Goal: Task Accomplishment & Management: Use online tool/utility

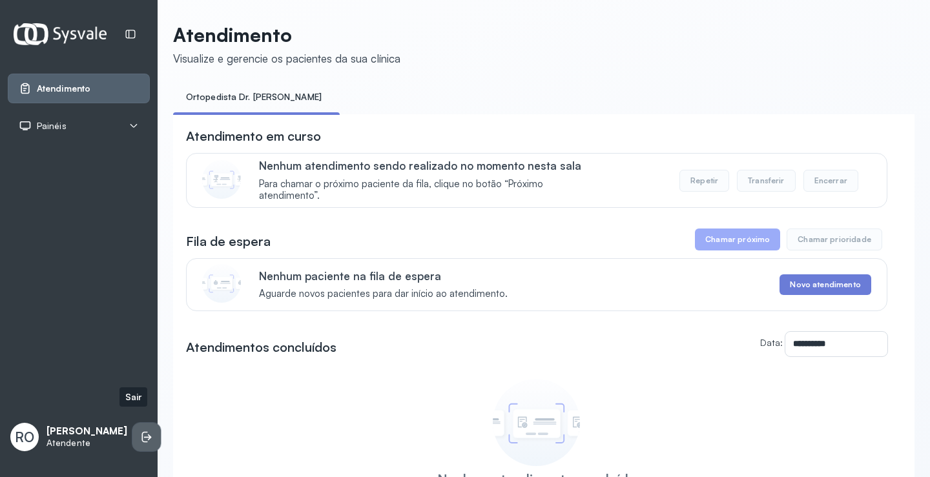
click at [142, 432] on icon at bounding box center [145, 437] width 6 height 11
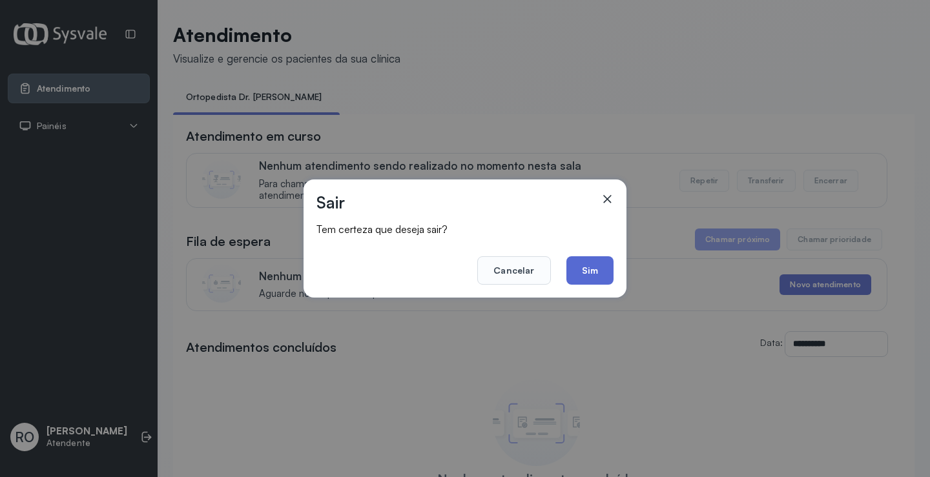
click at [583, 263] on button "Sim" at bounding box center [589, 270] width 47 height 28
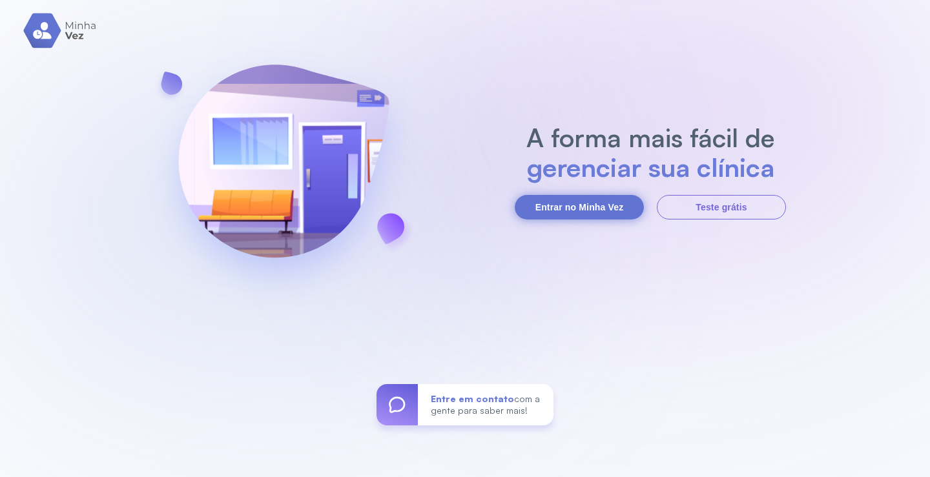
click at [575, 205] on button "Entrar no Minha Vez" at bounding box center [579, 207] width 129 height 25
click at [592, 201] on button "Entrar no Minha Vez" at bounding box center [579, 207] width 129 height 25
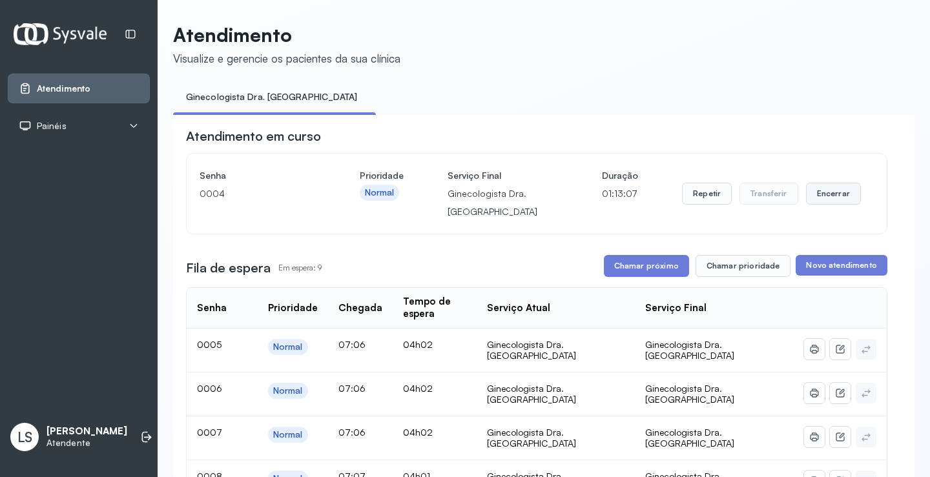
click at [828, 195] on button "Encerrar" at bounding box center [833, 194] width 55 height 22
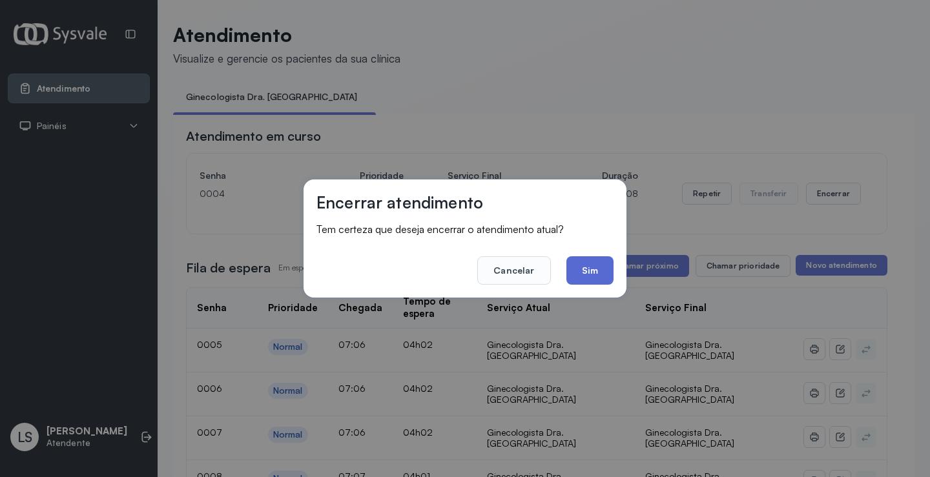
click at [598, 268] on button "Sim" at bounding box center [589, 270] width 47 height 28
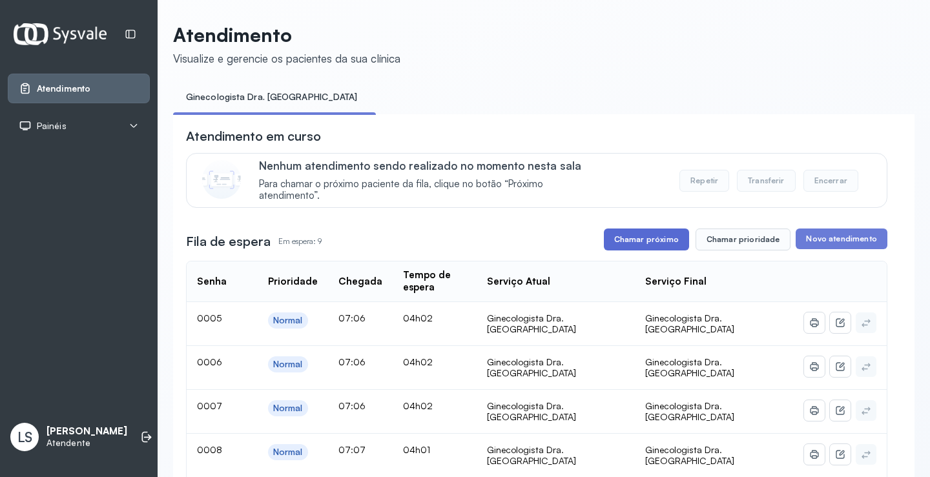
click at [644, 245] on button "Chamar próximo" at bounding box center [646, 240] width 85 height 22
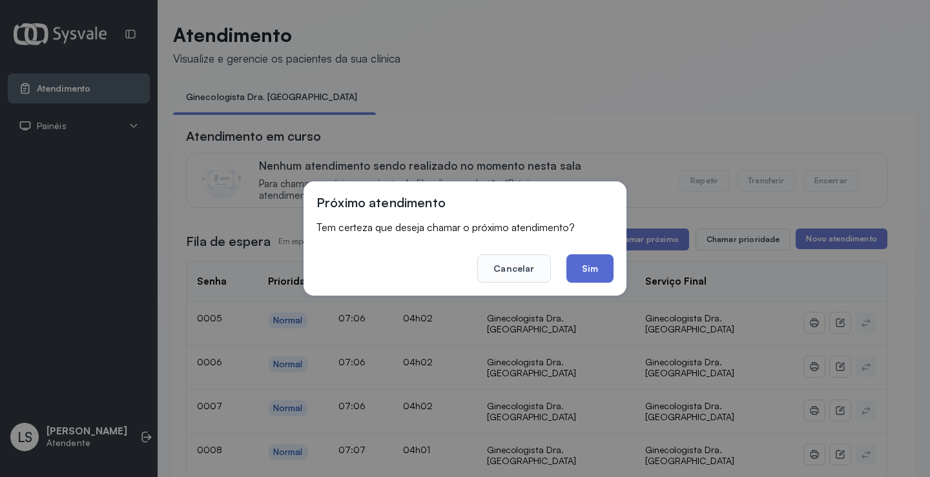
click at [584, 261] on button "Sim" at bounding box center [589, 268] width 47 height 28
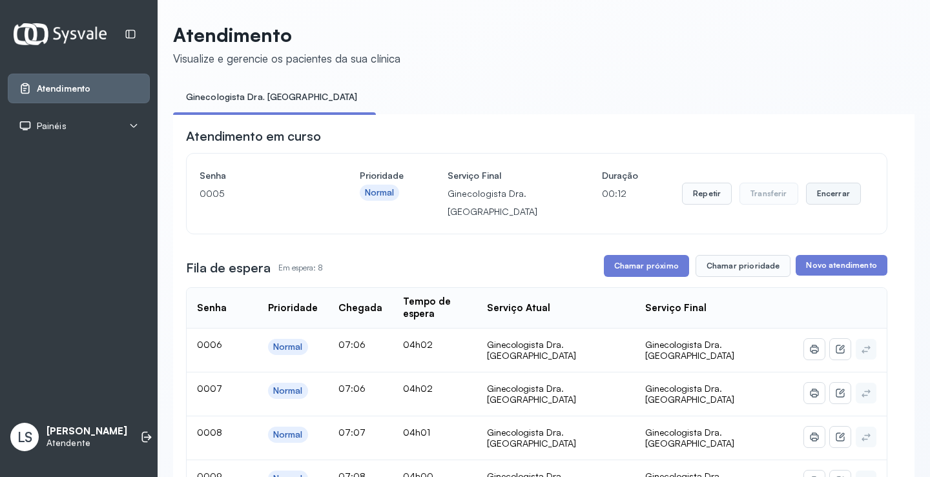
click at [819, 196] on button "Encerrar" at bounding box center [833, 194] width 55 height 22
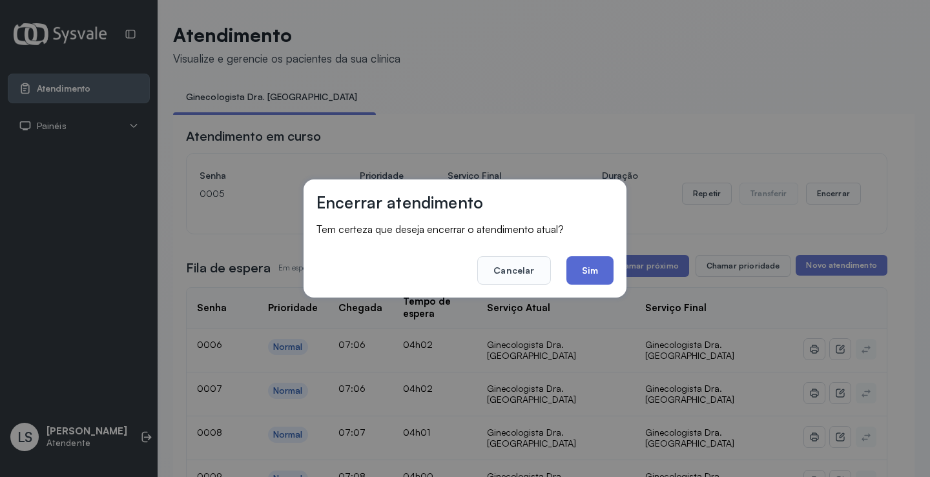
click at [584, 269] on button "Sim" at bounding box center [589, 270] width 47 height 28
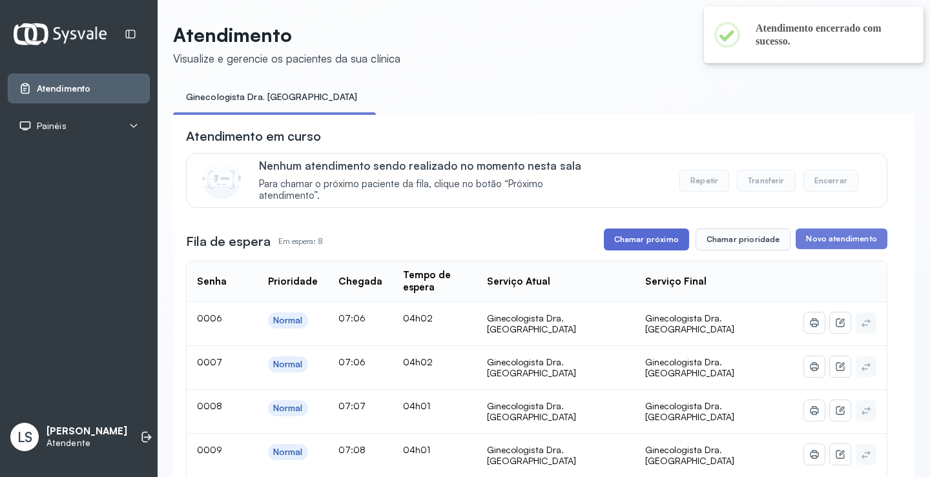
click at [649, 243] on button "Chamar próximo" at bounding box center [646, 240] width 85 height 22
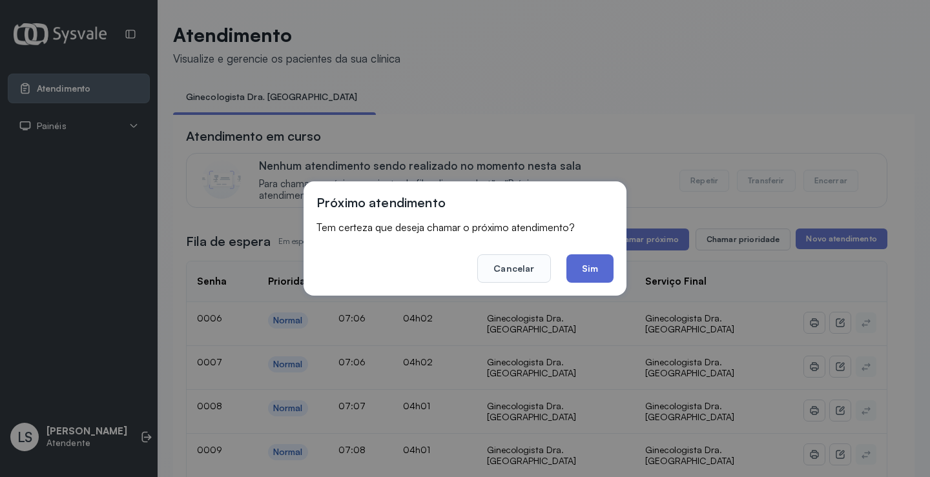
click at [595, 269] on button "Sim" at bounding box center [589, 268] width 47 height 28
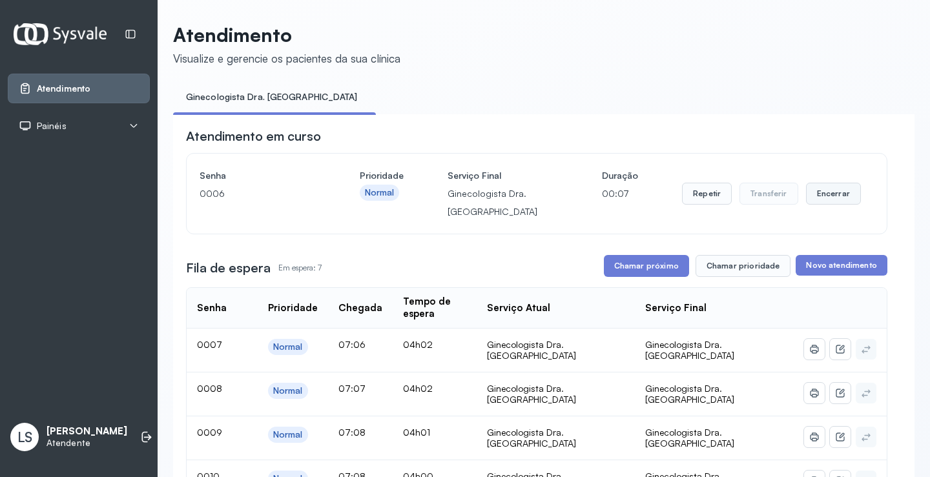
click at [812, 195] on button "Encerrar" at bounding box center [833, 194] width 55 height 22
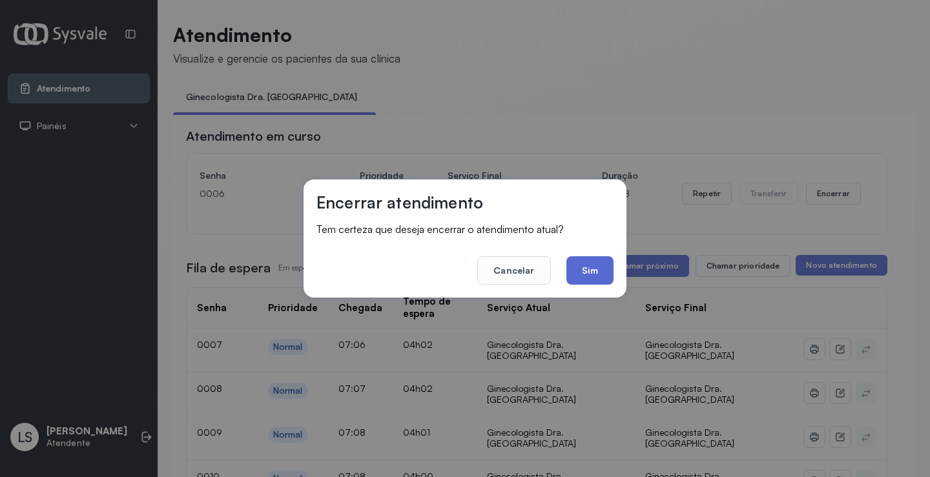
click at [579, 267] on button "Sim" at bounding box center [589, 270] width 47 height 28
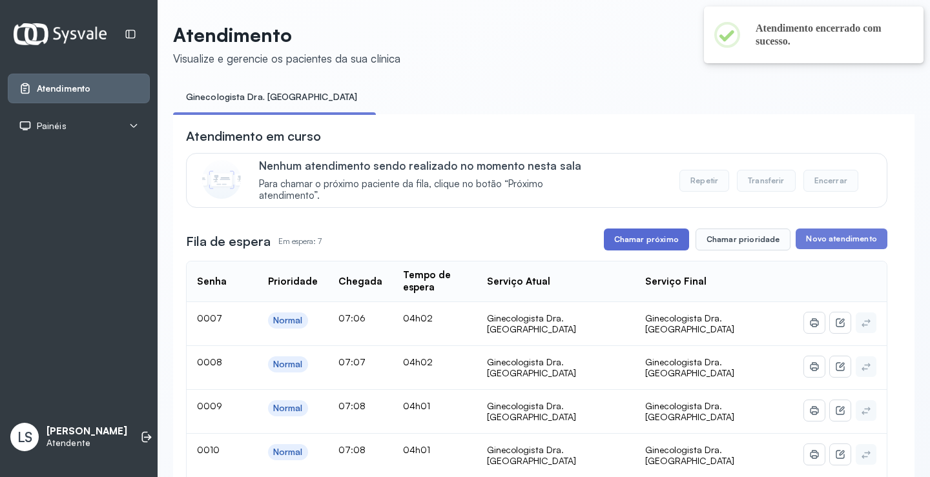
click at [640, 243] on button "Chamar próximo" at bounding box center [646, 240] width 85 height 22
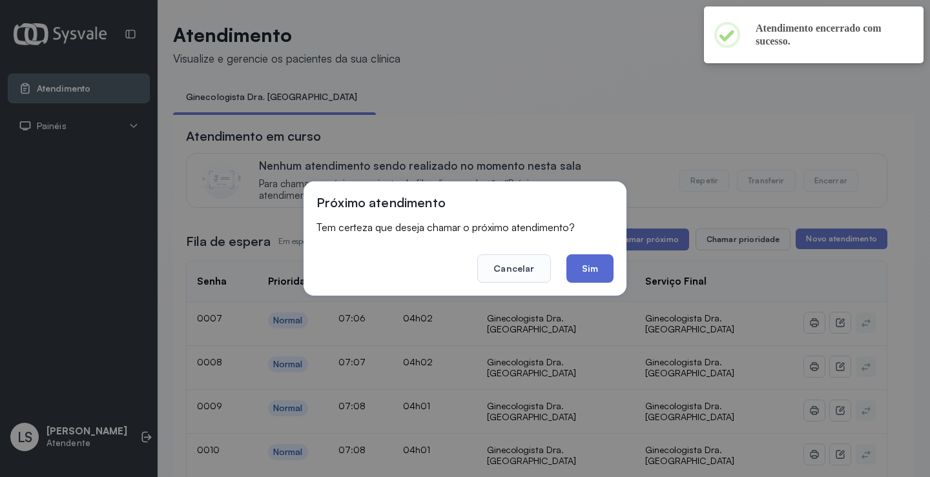
click at [593, 265] on button "Sim" at bounding box center [589, 268] width 47 height 28
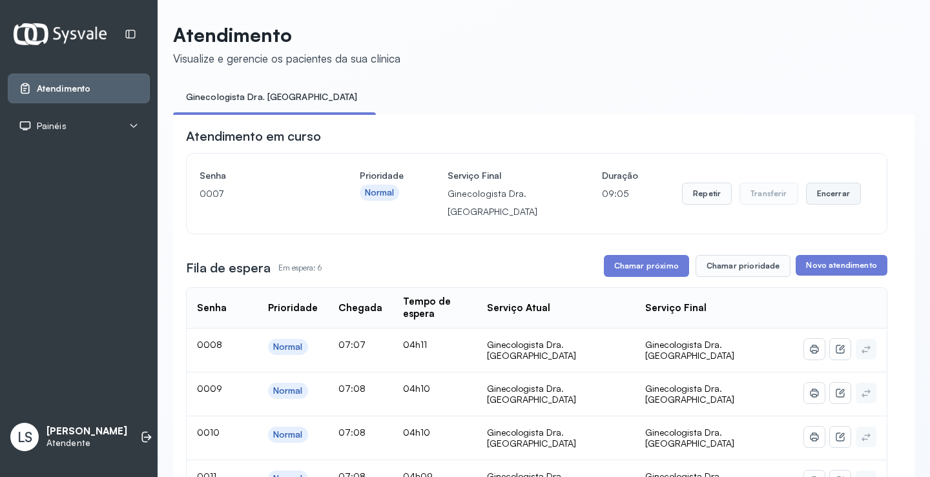
click at [824, 195] on button "Encerrar" at bounding box center [833, 194] width 55 height 22
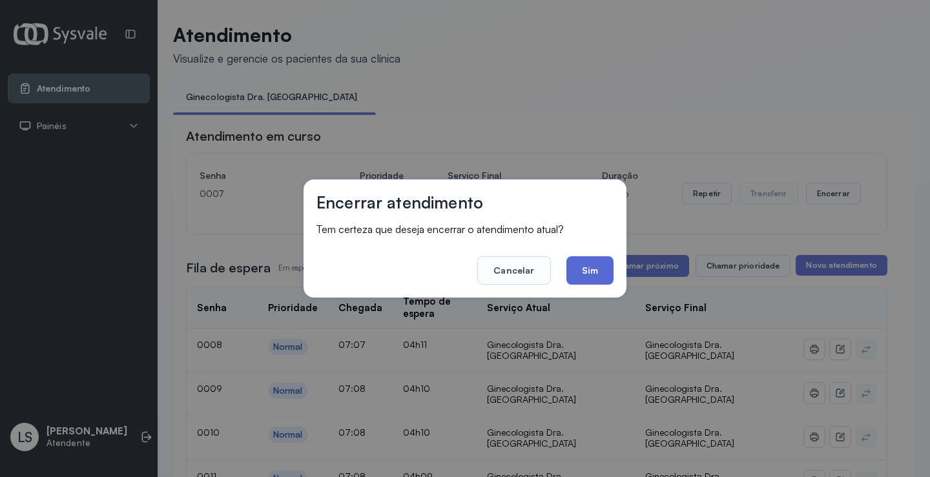
click at [580, 264] on button "Sim" at bounding box center [589, 270] width 47 height 28
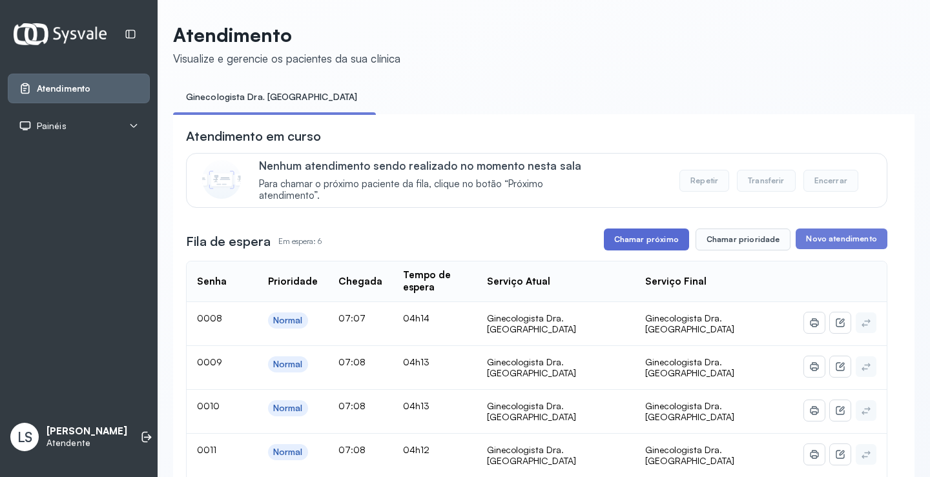
click at [646, 240] on button "Chamar próximo" at bounding box center [646, 240] width 85 height 22
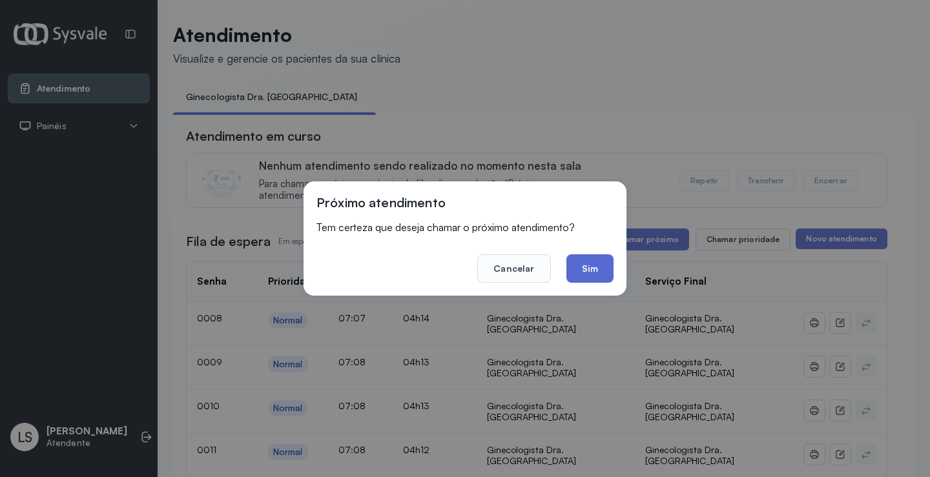
click at [586, 268] on button "Sim" at bounding box center [589, 268] width 47 height 28
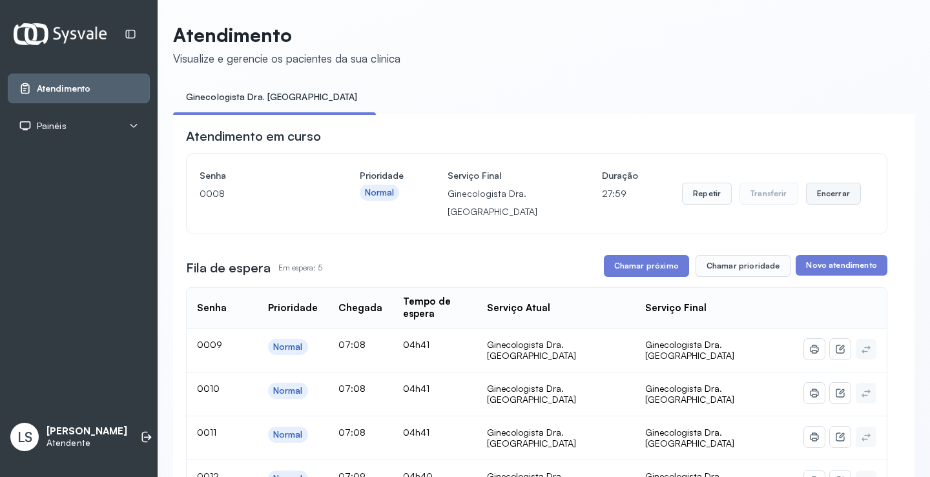
click at [826, 195] on button "Encerrar" at bounding box center [833, 194] width 55 height 22
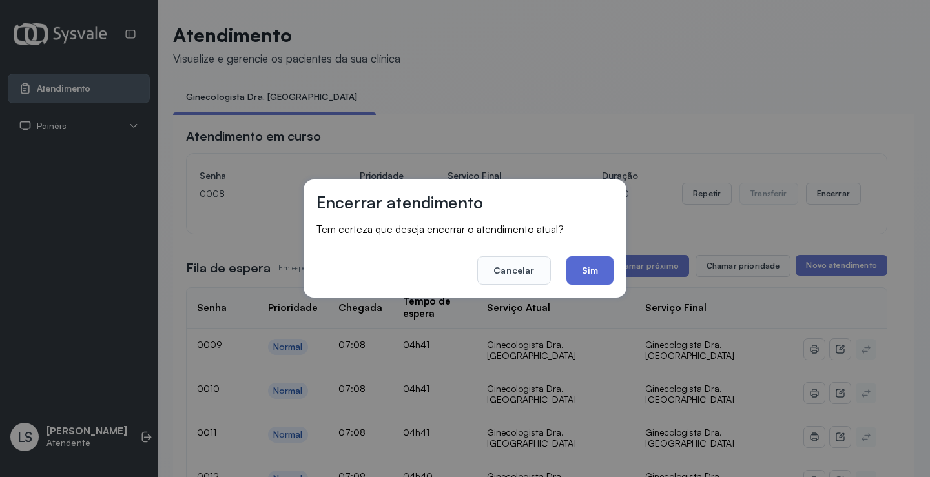
click at [589, 274] on button "Sim" at bounding box center [589, 270] width 47 height 28
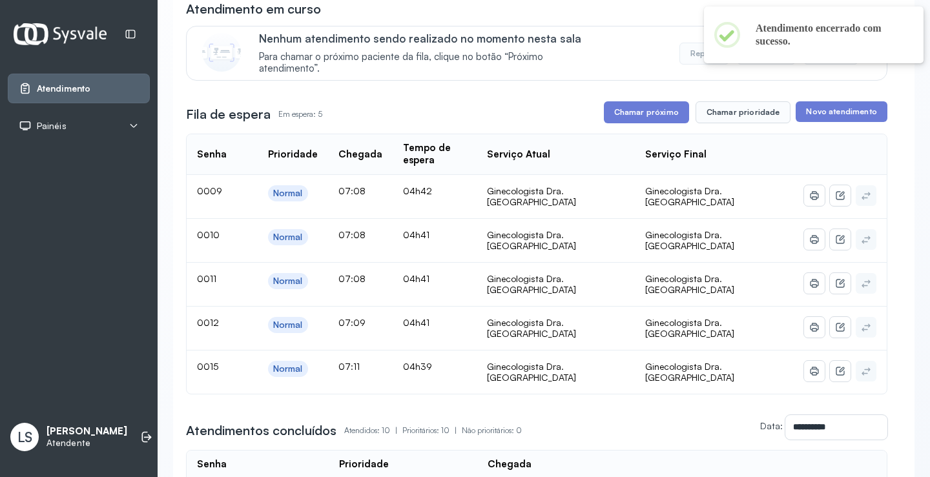
scroll to position [129, 0]
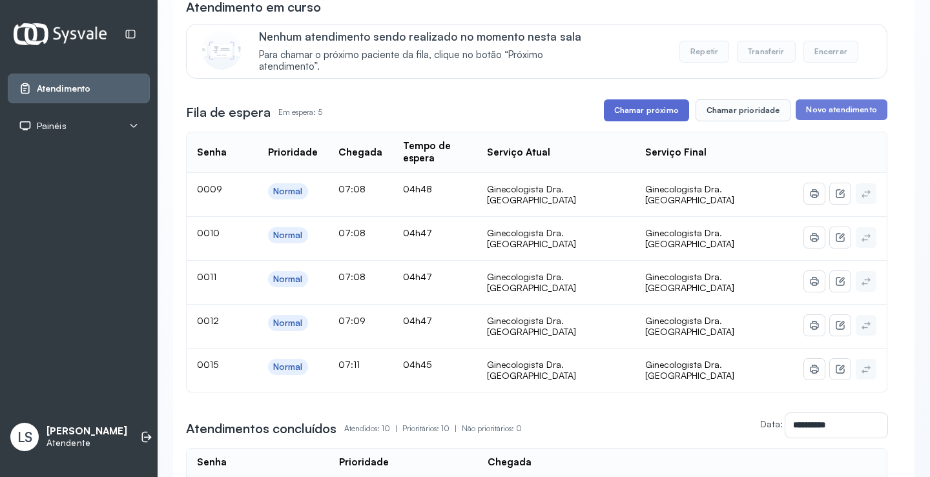
click at [651, 114] on button "Chamar próximo" at bounding box center [646, 110] width 85 height 22
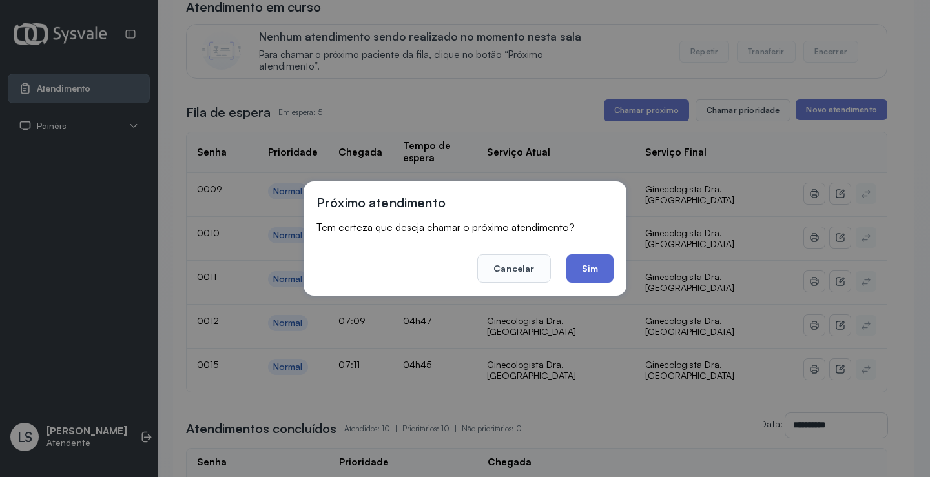
click at [591, 265] on button "Sim" at bounding box center [589, 268] width 47 height 28
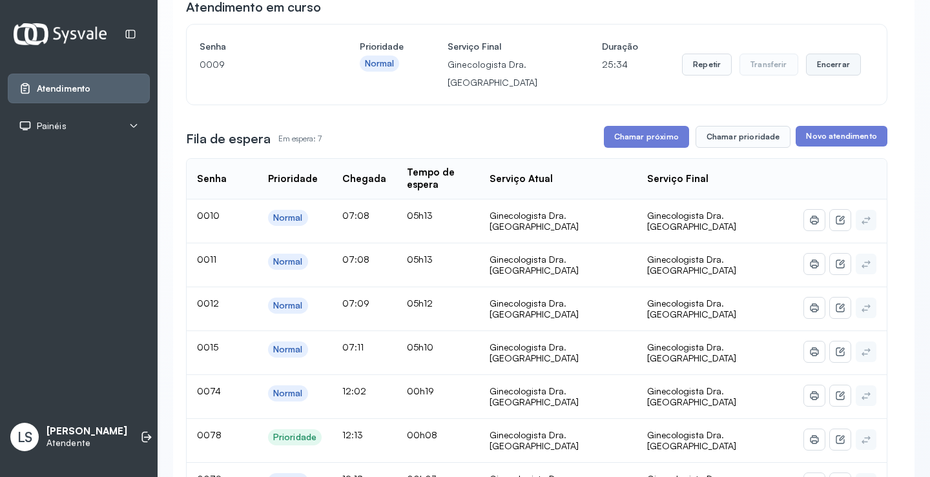
click at [828, 70] on button "Encerrar" at bounding box center [833, 65] width 55 height 22
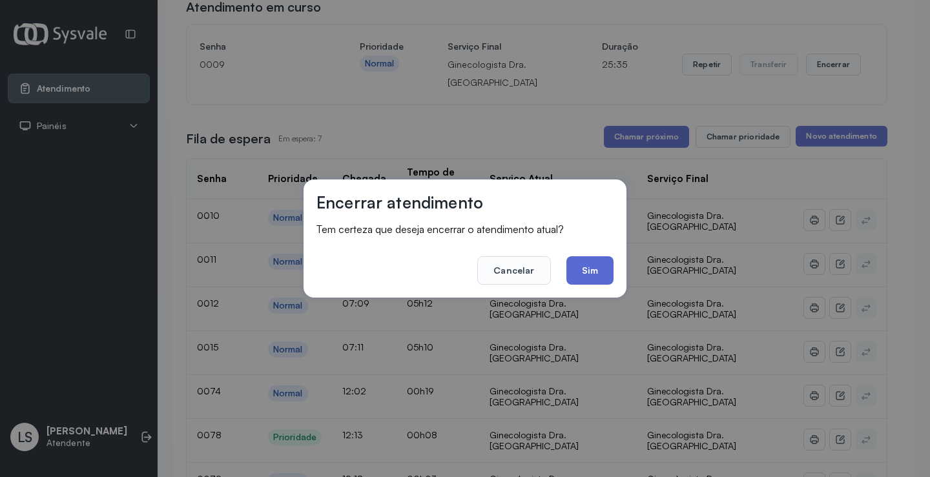
click at [580, 275] on button "Sim" at bounding box center [589, 270] width 47 height 28
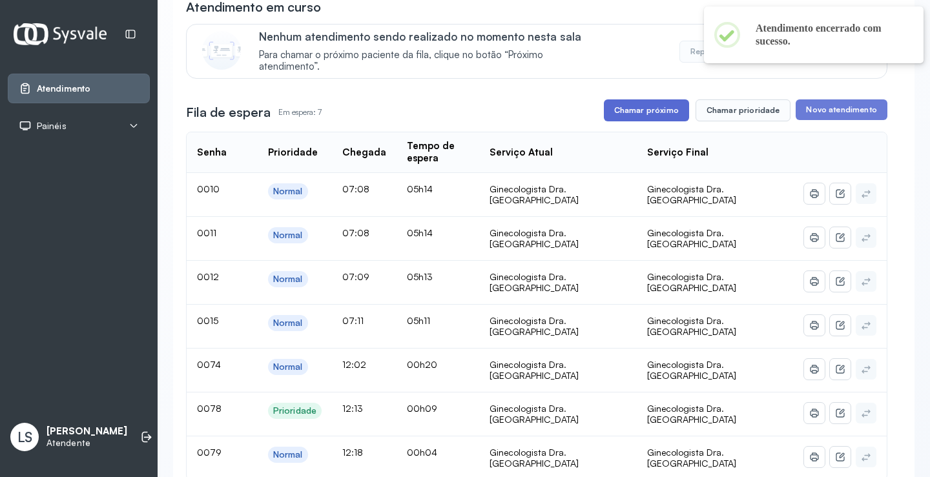
click at [633, 110] on button "Chamar próximo" at bounding box center [646, 110] width 85 height 22
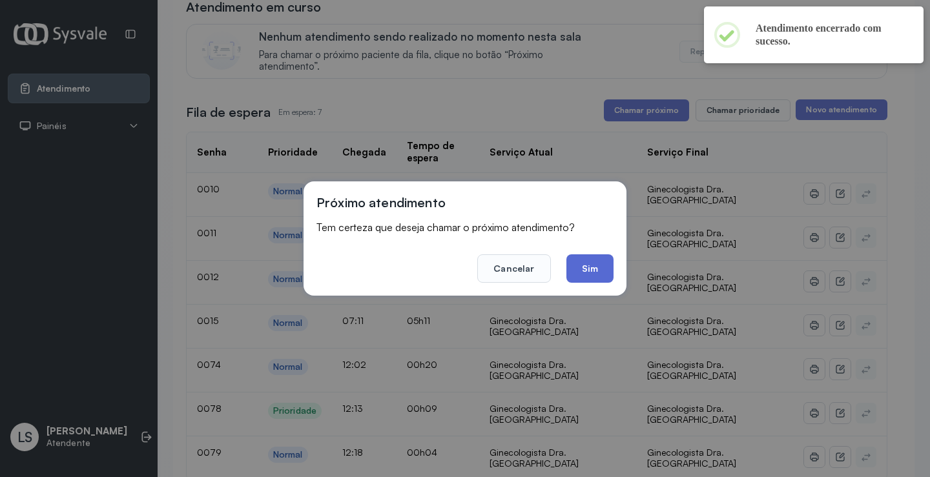
click at [573, 278] on button "Sim" at bounding box center [589, 268] width 47 height 28
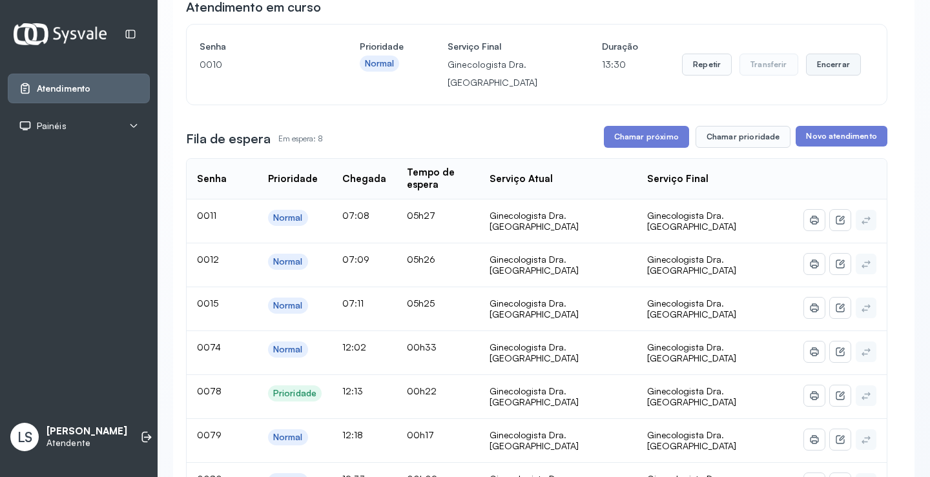
click at [830, 70] on button "Encerrar" at bounding box center [833, 65] width 55 height 22
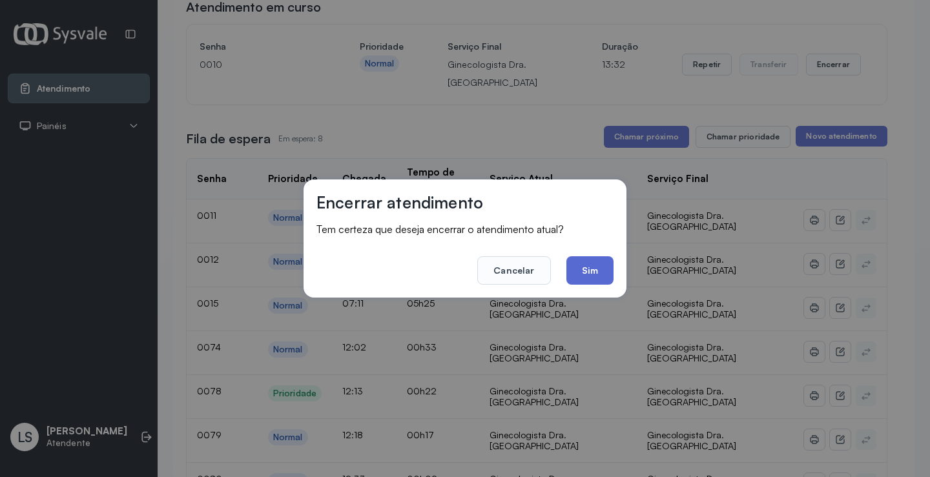
click at [594, 272] on button "Sim" at bounding box center [589, 270] width 47 height 28
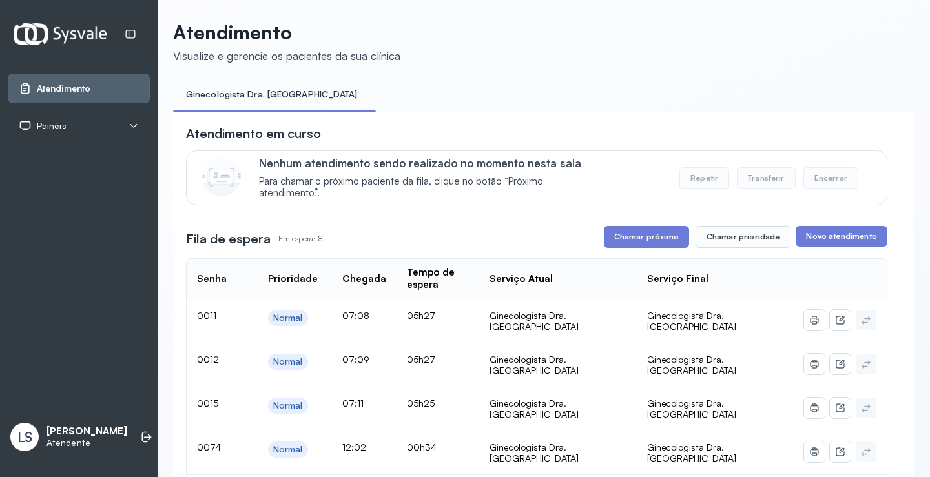
scroll to position [0, 0]
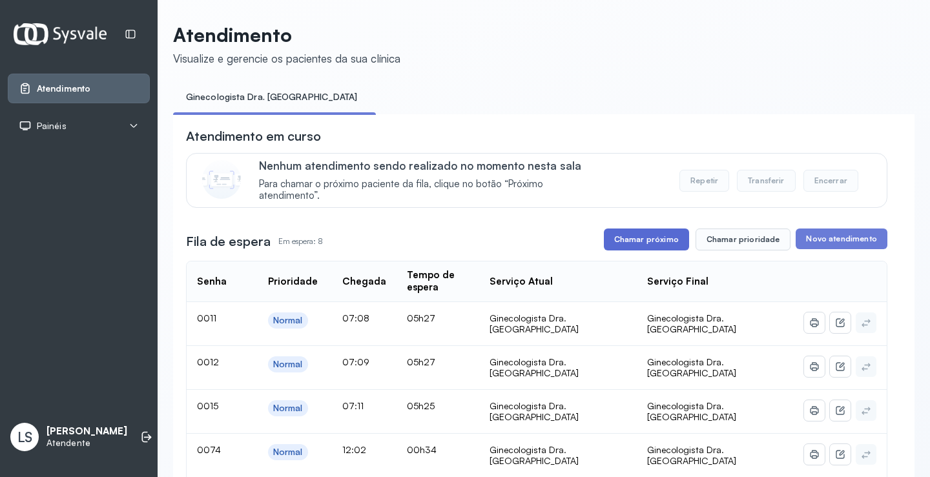
click at [643, 251] on button "Chamar próximo" at bounding box center [646, 240] width 85 height 22
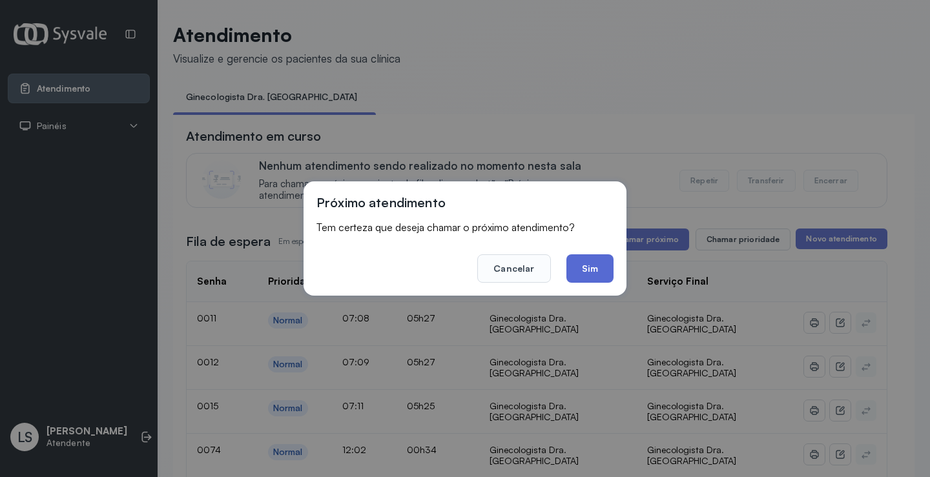
click at [585, 270] on button "Sim" at bounding box center [589, 268] width 47 height 28
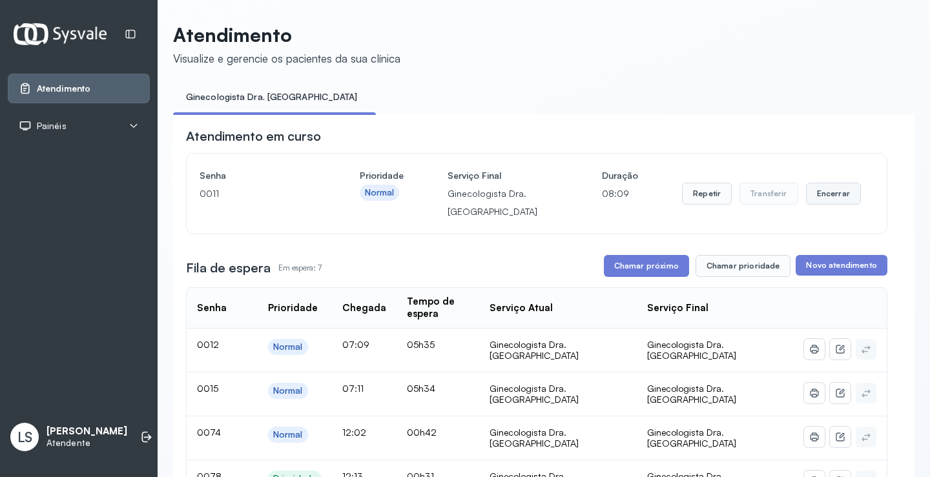
click at [808, 192] on button "Encerrar" at bounding box center [833, 194] width 55 height 22
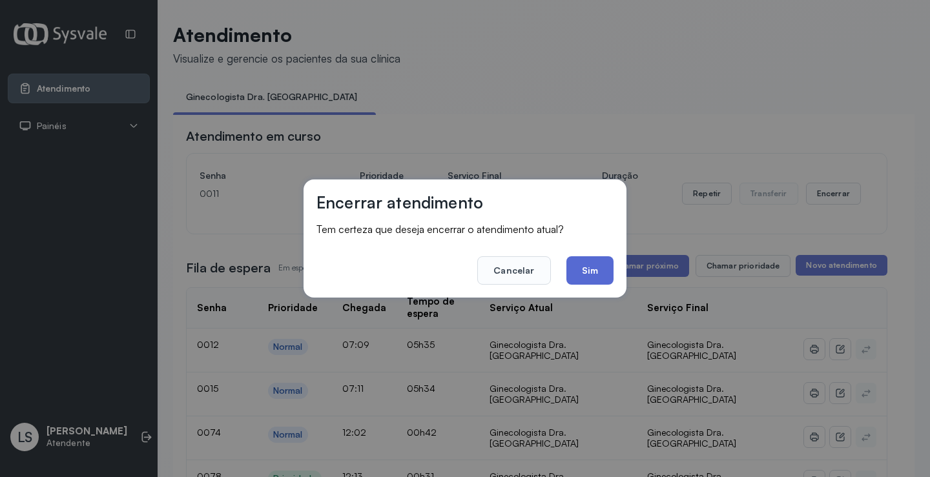
click at [591, 266] on button "Sim" at bounding box center [589, 270] width 47 height 28
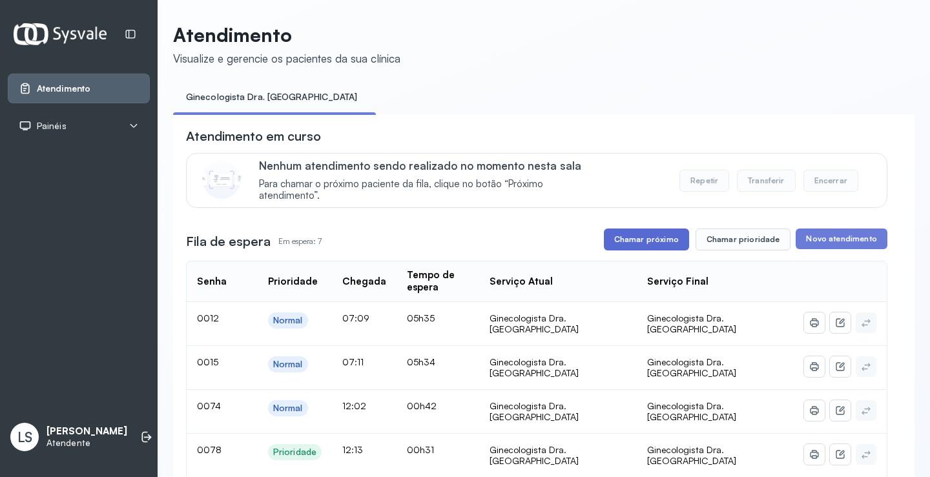
click at [644, 239] on button "Chamar próximo" at bounding box center [646, 240] width 85 height 22
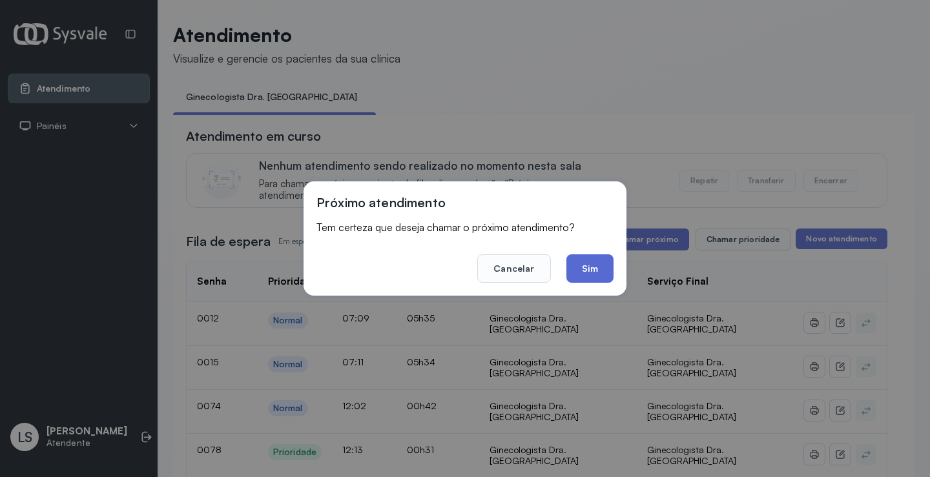
click at [584, 263] on button "Sim" at bounding box center [589, 268] width 47 height 28
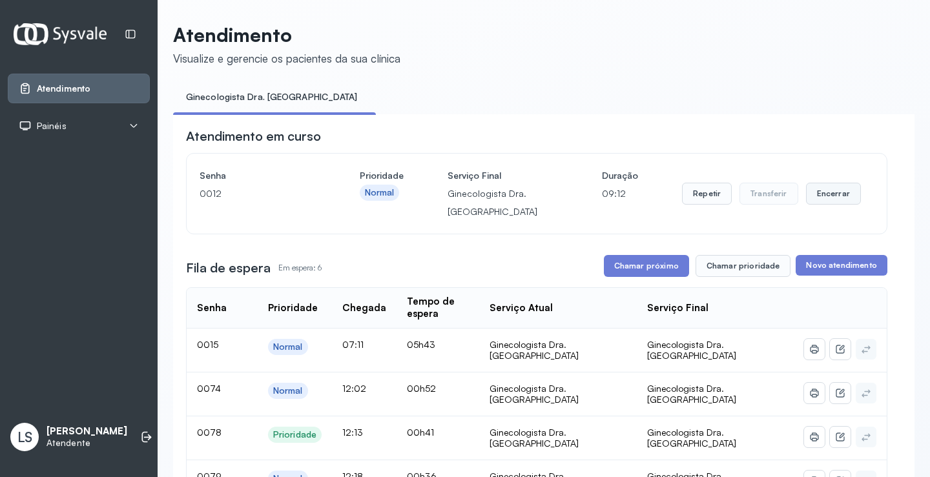
click at [819, 196] on button "Encerrar" at bounding box center [833, 194] width 55 height 22
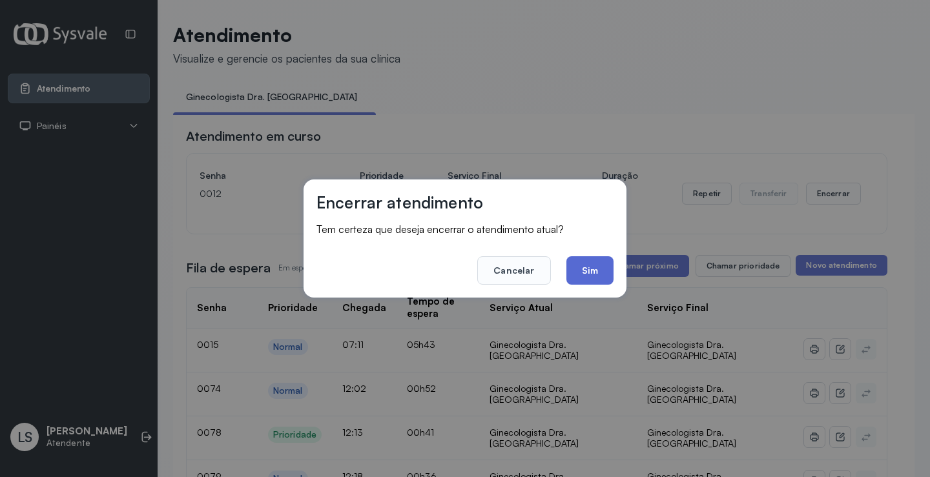
click at [573, 267] on button "Sim" at bounding box center [589, 270] width 47 height 28
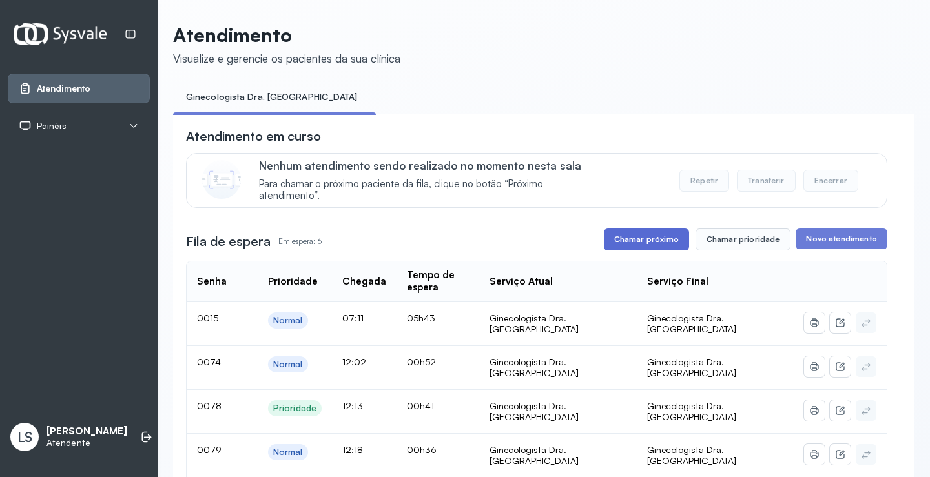
click at [644, 240] on button "Chamar próximo" at bounding box center [646, 240] width 85 height 22
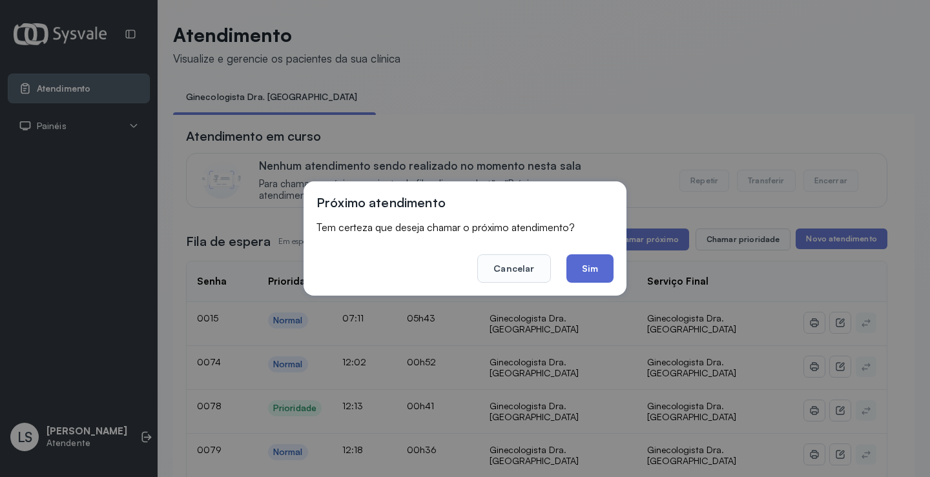
click at [585, 258] on button "Sim" at bounding box center [589, 268] width 47 height 28
